Goal: Contribute content: Add original content to the website for others to see

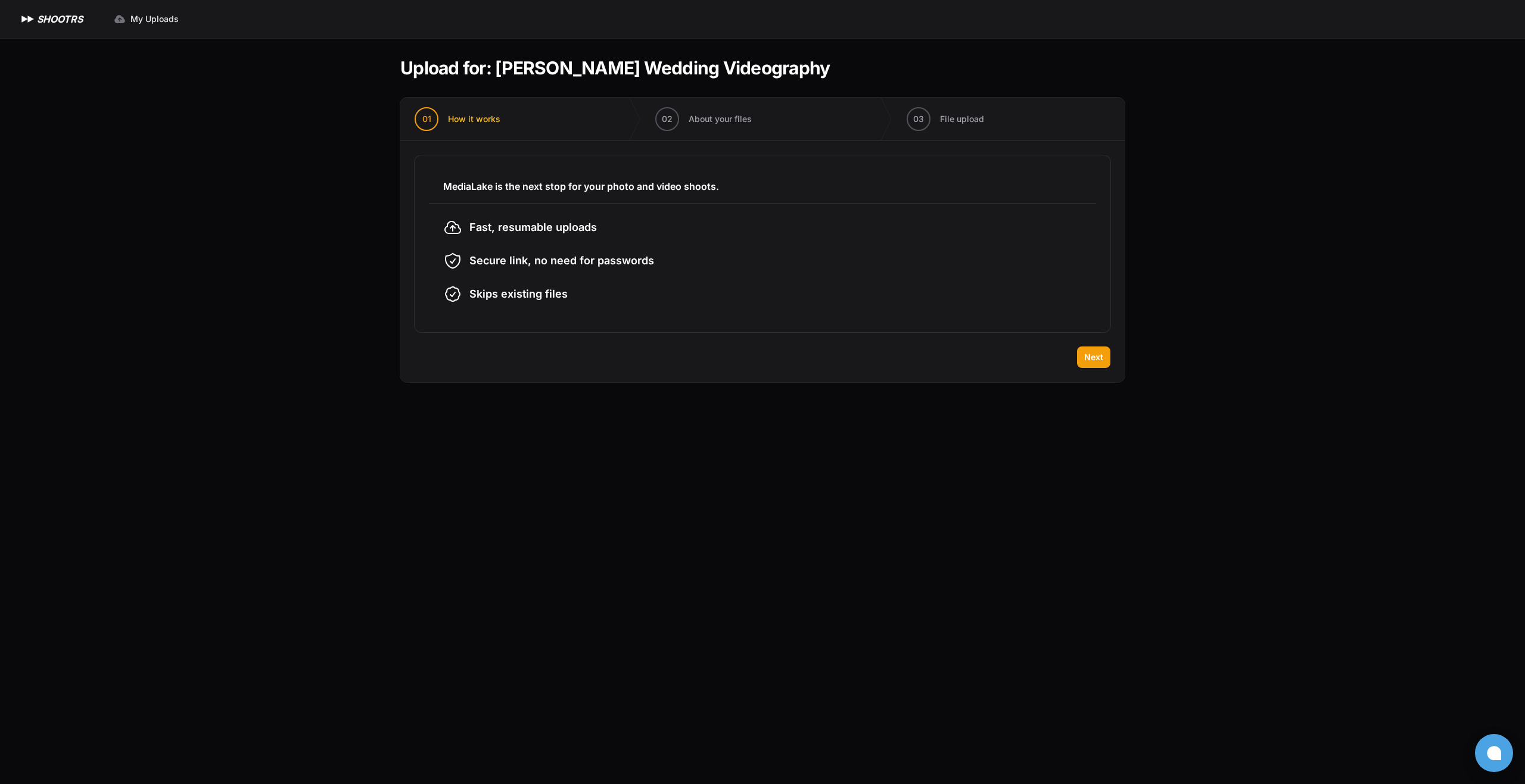
click at [737, 187] on h3 "MediaLake is the next stop for your photo and video shoots." at bounding box center [762, 187] width 638 height 14
click at [1094, 362] on span "Next" at bounding box center [1093, 357] width 19 height 12
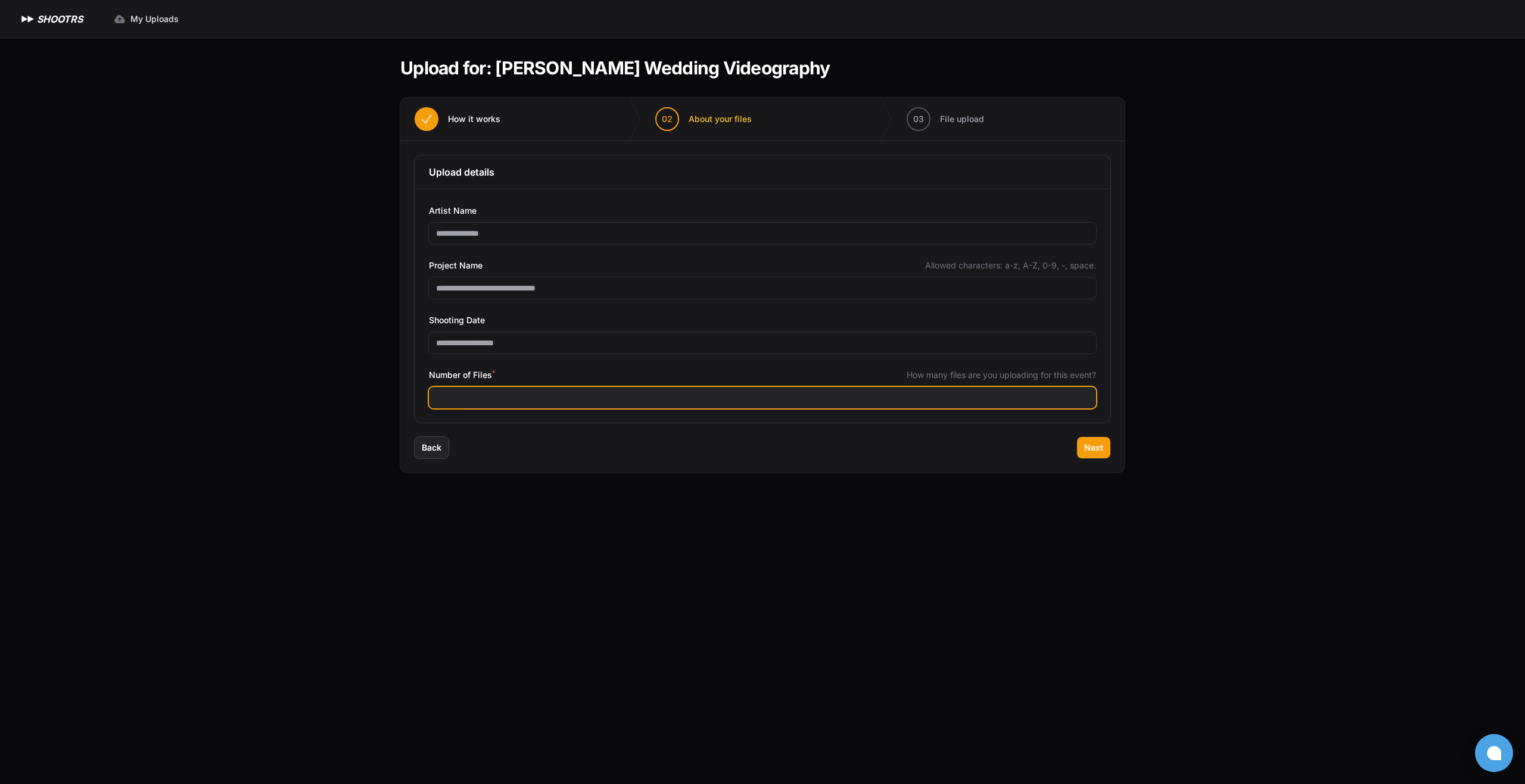
click at [1019, 402] on input "Number of Files *" at bounding box center [762, 397] width 667 height 21
type input "***"
click at [1104, 446] on button "Next" at bounding box center [1093, 448] width 33 height 21
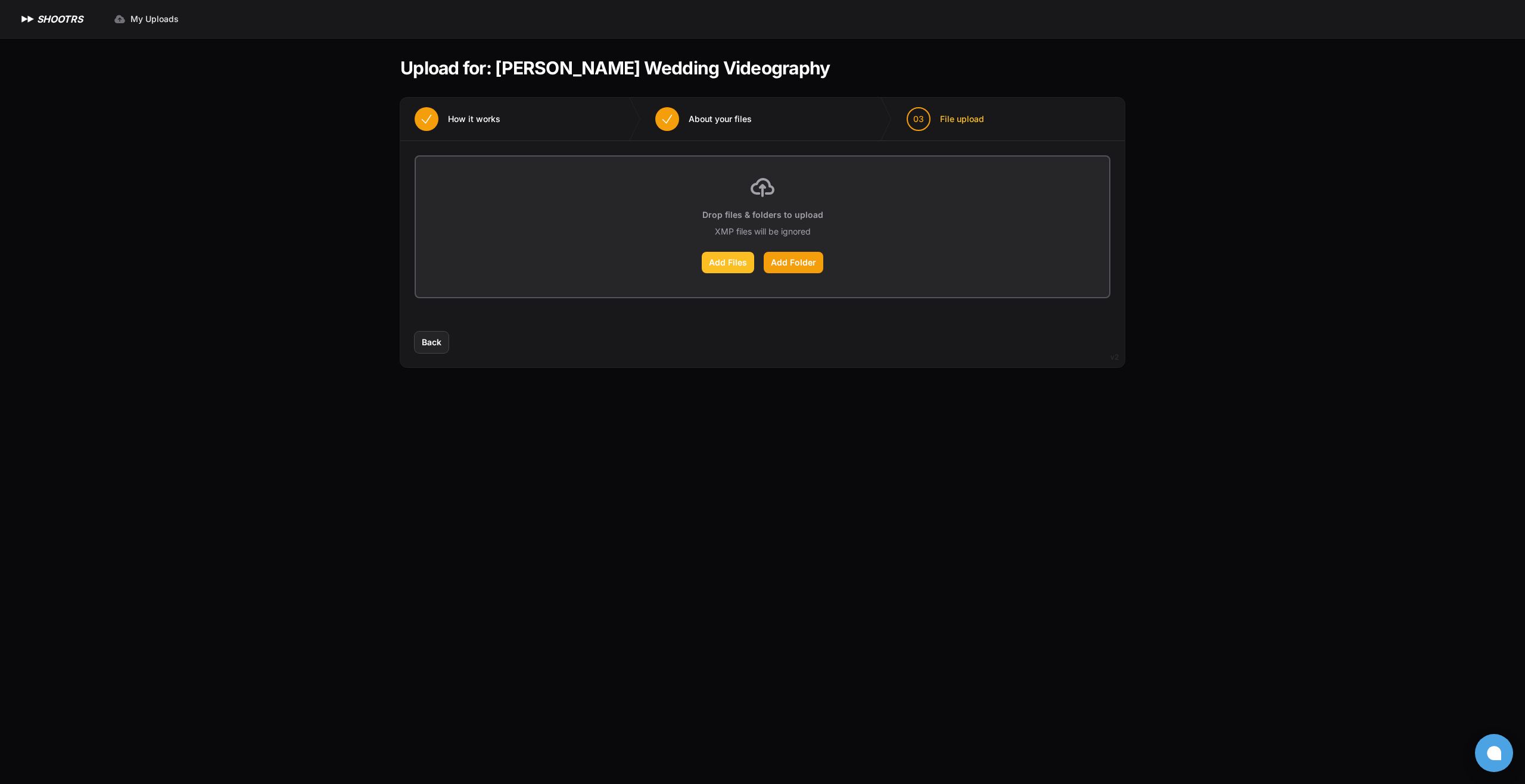
click at [744, 261] on label "Add Files" at bounding box center [728, 262] width 52 height 21
click at [0, 0] on input "Add Files" at bounding box center [0, 0] width 0 height 0
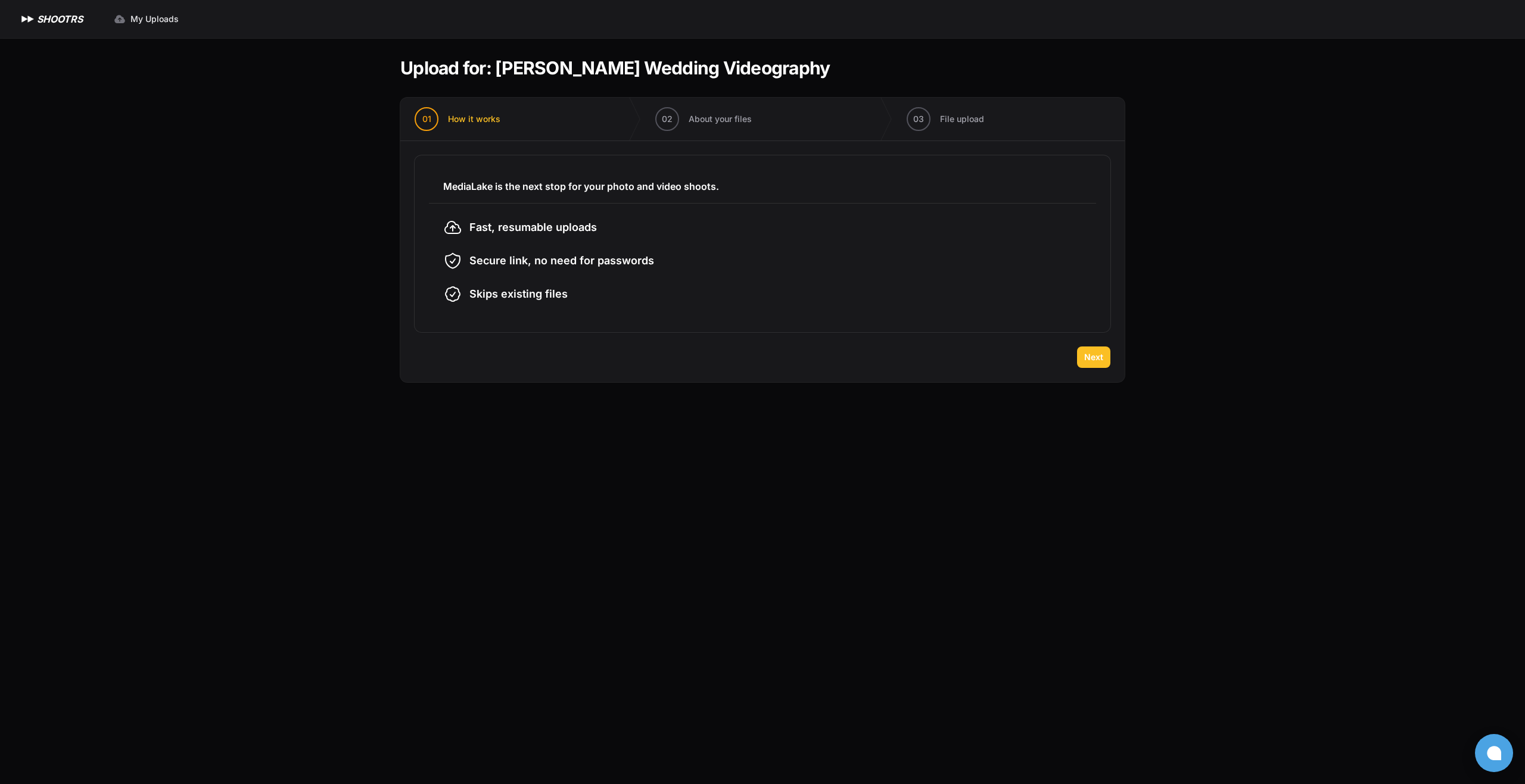
click at [1097, 354] on span "Next" at bounding box center [1093, 357] width 19 height 12
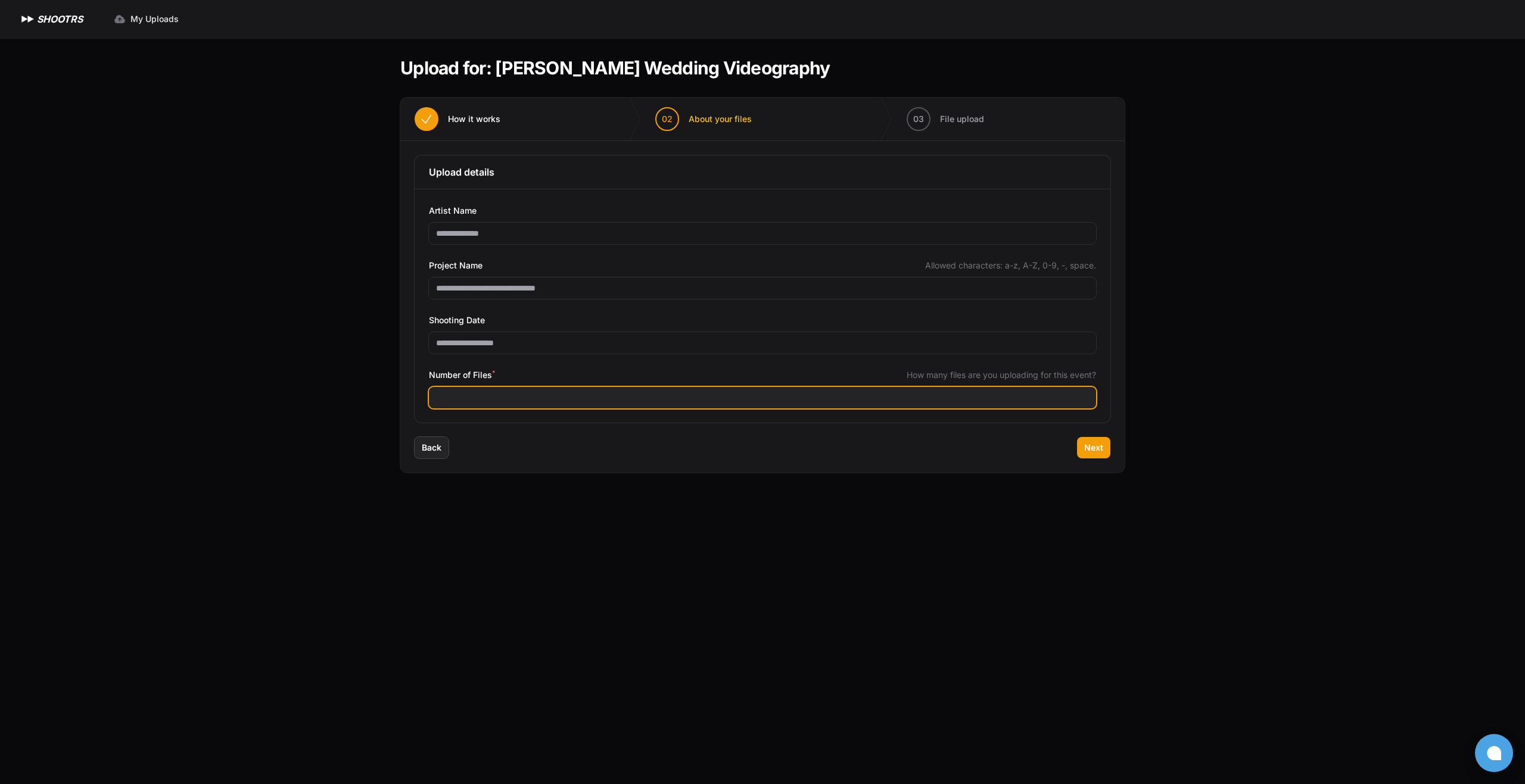
click at [733, 404] on input "Number of Files *" at bounding box center [762, 397] width 667 height 21
click at [499, 391] on input "Number of Files *" at bounding box center [762, 397] width 667 height 21
type input "***"
click at [1104, 453] on button "Next" at bounding box center [1093, 448] width 33 height 21
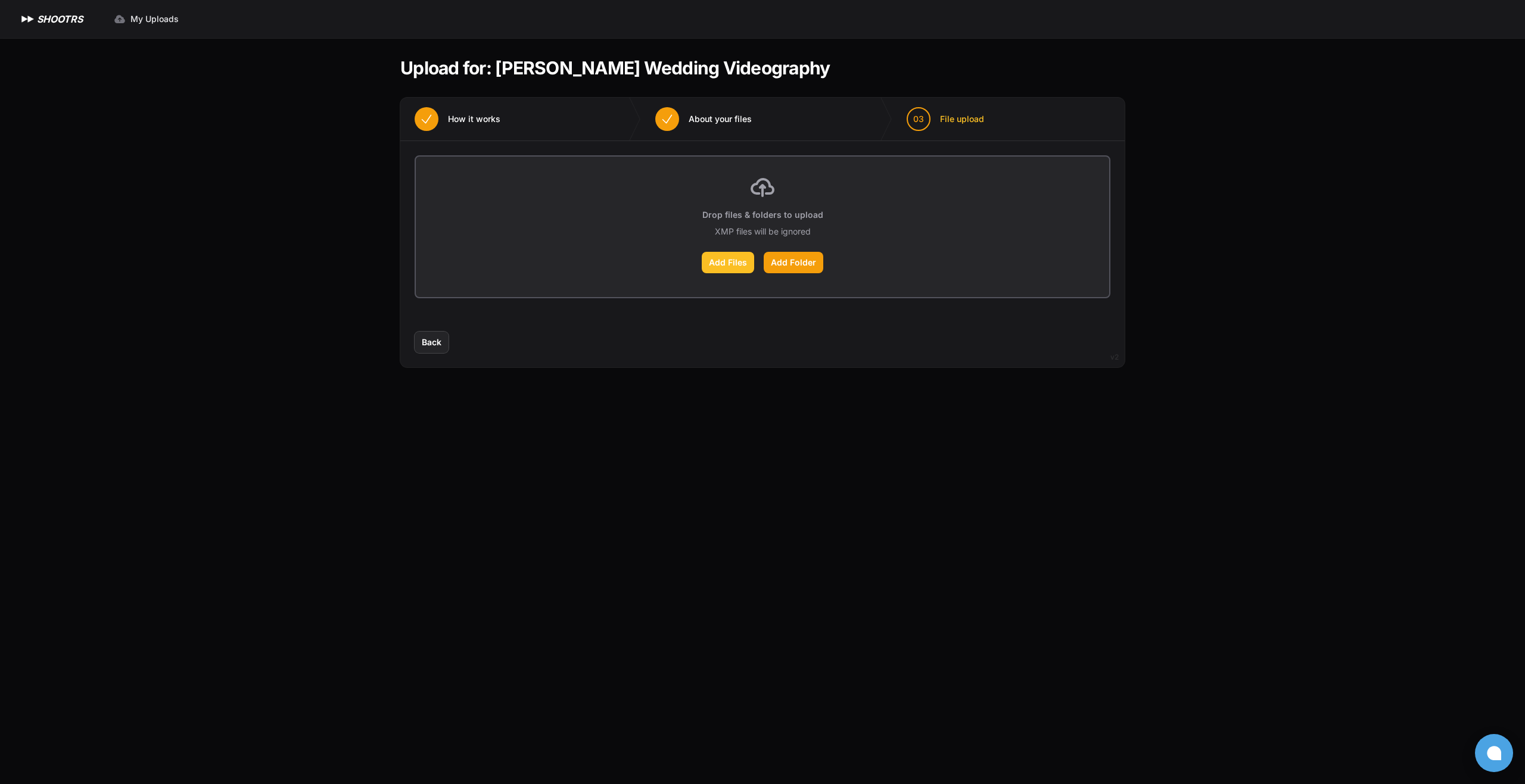
click at [734, 270] on label "Add Files" at bounding box center [728, 262] width 52 height 21
click at [0, 0] on input "Add Files" at bounding box center [0, 0] width 0 height 0
